Goal: Task Accomplishment & Management: Manage account settings

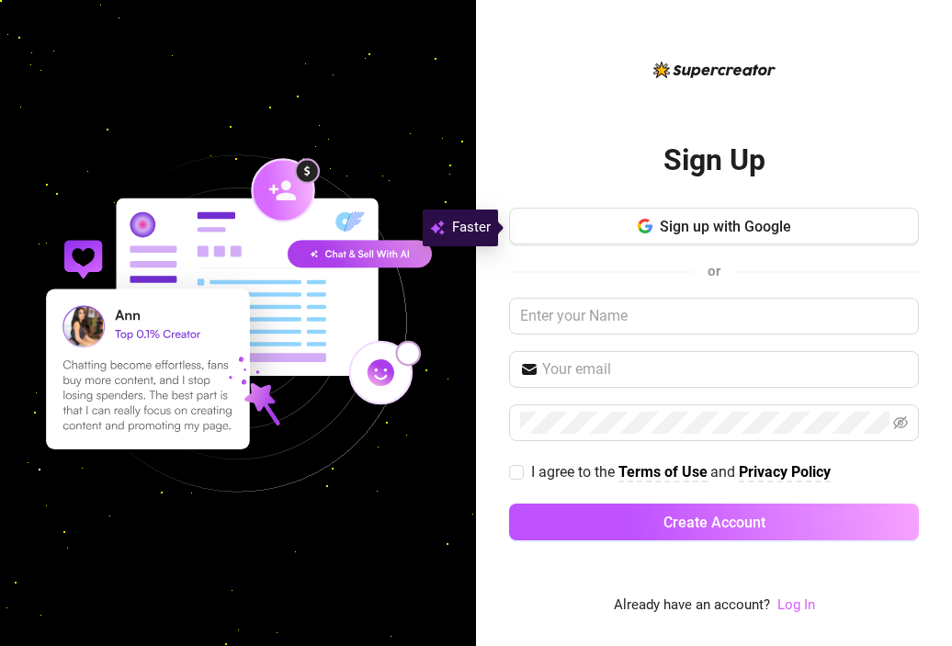
click at [793, 610] on link "Log In" at bounding box center [797, 605] width 38 height 17
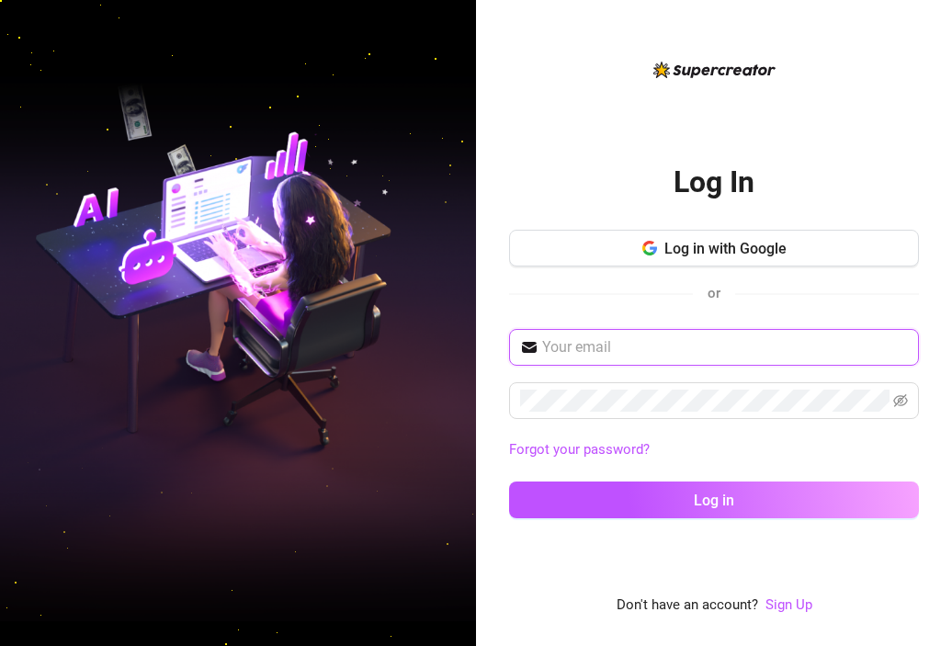
click at [743, 351] on input "text" at bounding box center [725, 347] width 366 height 22
type input "[EMAIL_ADDRESS][DOMAIN_NAME]"
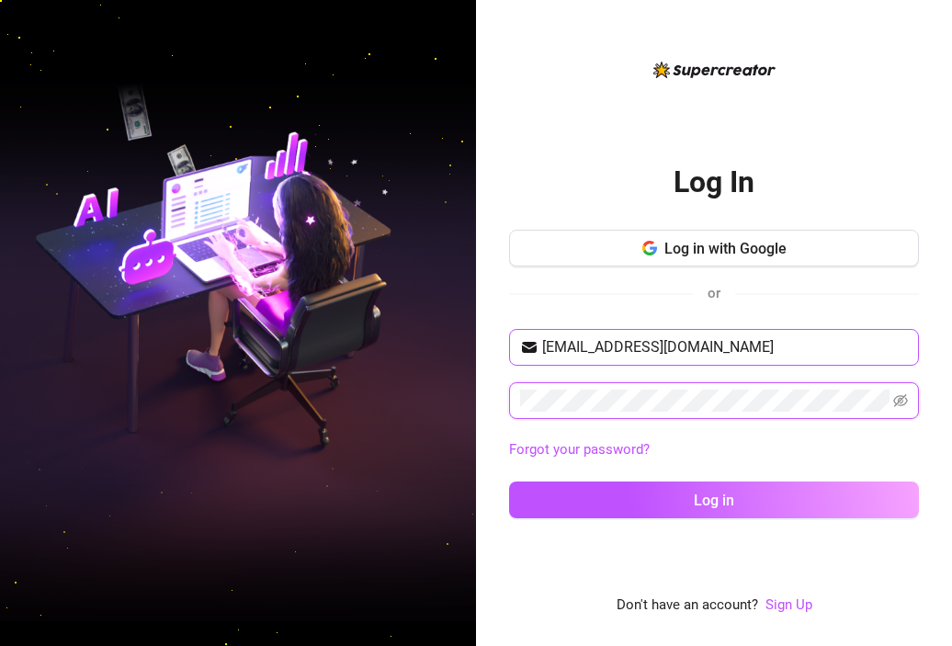
click at [509, 482] on button "Log in" at bounding box center [714, 500] width 410 height 37
